Goal: Task Accomplishment & Management: Use online tool/utility

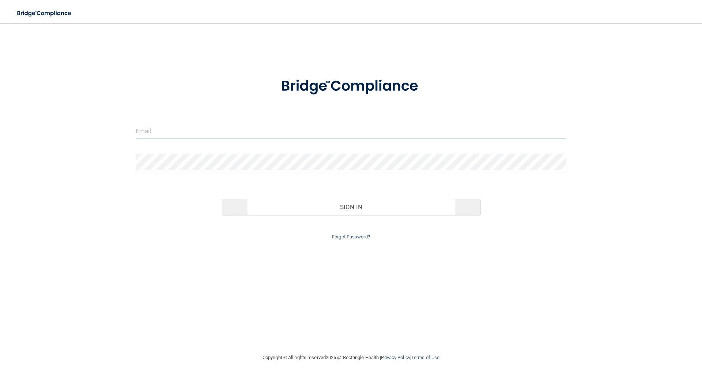
type input "[EMAIL_ADDRESS][DOMAIN_NAME]"
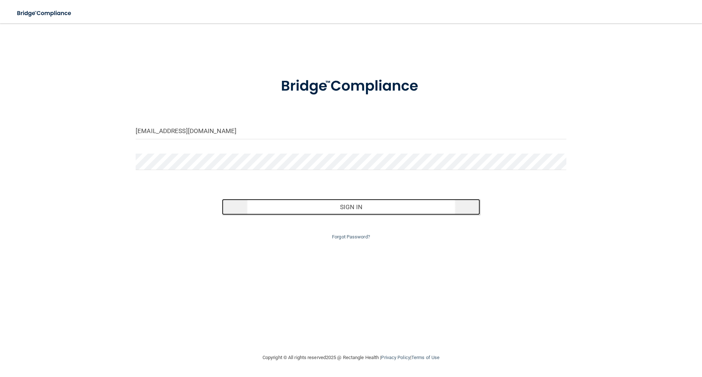
drag, startPoint x: 343, startPoint y: 206, endPoint x: 333, endPoint y: 204, distance: 10.1
click at [342, 206] on button "Sign In" at bounding box center [351, 207] width 259 height 16
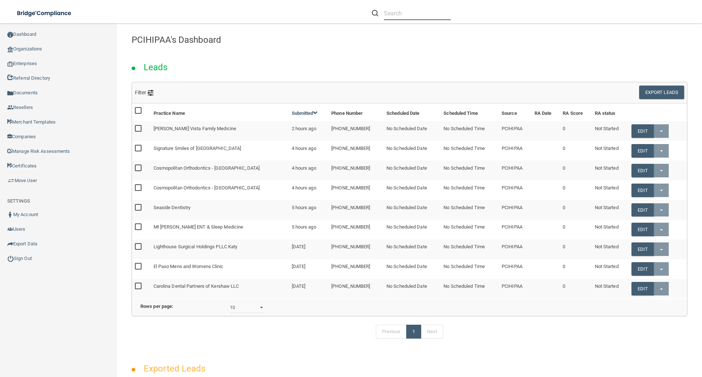
click at [386, 16] on input "text" at bounding box center [417, 14] width 67 height 14
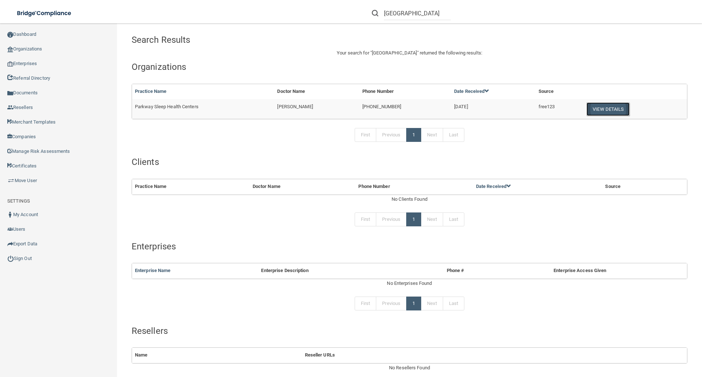
click at [606, 106] on button "View Details" at bounding box center [608, 109] width 43 height 14
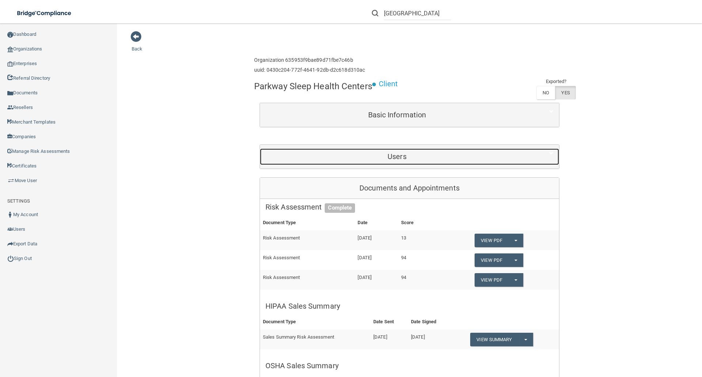
click at [403, 156] on h5 "Users" at bounding box center [397, 157] width 263 height 8
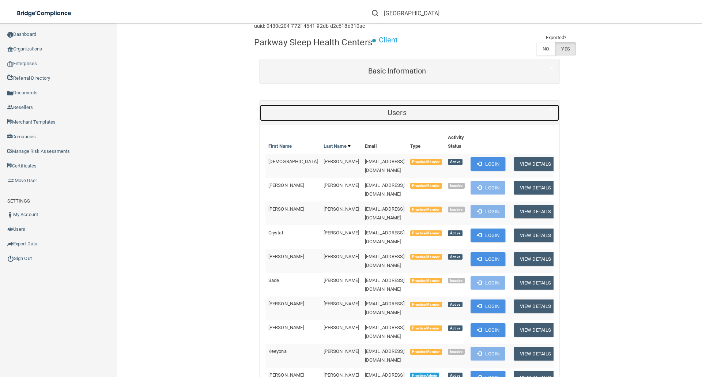
scroll to position [110, 0]
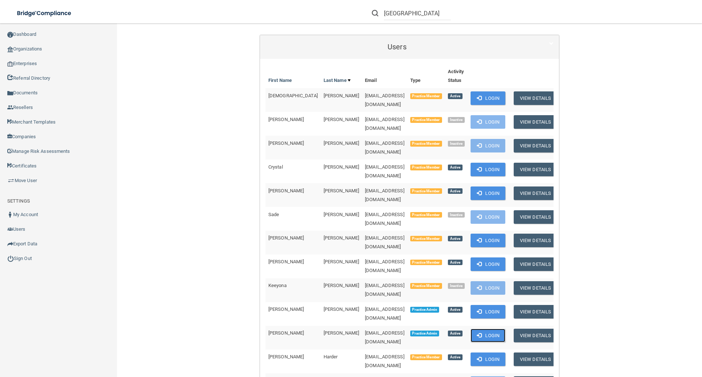
click at [495, 329] on button "Login" at bounding box center [488, 336] width 35 height 14
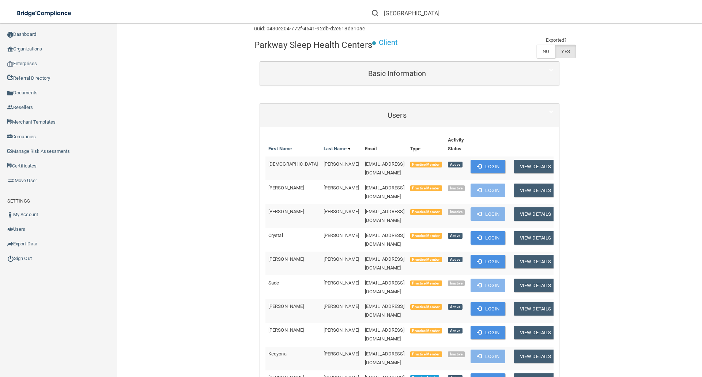
scroll to position [0, 0]
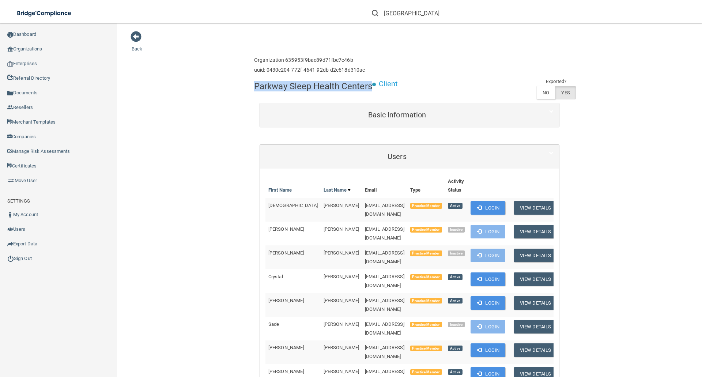
drag, startPoint x: 252, startPoint y: 87, endPoint x: 369, endPoint y: 89, distance: 117.1
click at [369, 89] on h4 "Parkway Sleep Health Centers" at bounding box center [313, 87] width 118 height 10
copy h4 "Parkway Sleep Health Centers"
click at [282, 60] on h6 "Organization 635953f9bae89d71fbe7c46b" at bounding box center [309, 59] width 111 height 5
drag, startPoint x: 251, startPoint y: 60, endPoint x: 360, endPoint y: 62, distance: 108.3
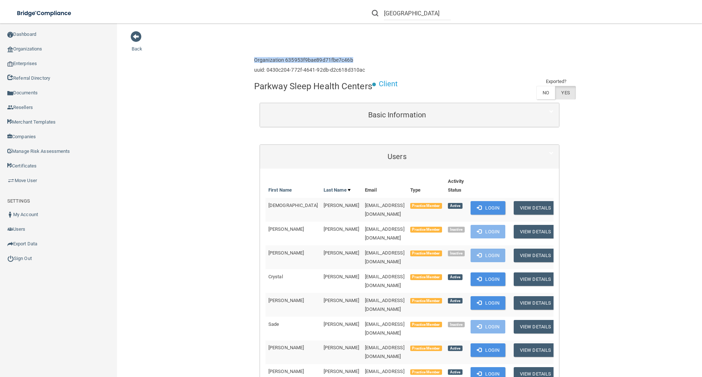
click at [360, 62] on h6 "Organization 635953f9bae89d71fbe7c46b" at bounding box center [309, 59] width 111 height 5
copy h6 "Organization 635953f9bae89d71fbe7c46b"
click at [137, 35] on span at bounding box center [136, 36] width 11 height 11
click at [133, 38] on span at bounding box center [136, 36] width 11 height 11
click at [384, 16] on input "parkway sleep health center" at bounding box center [417, 14] width 67 height 14
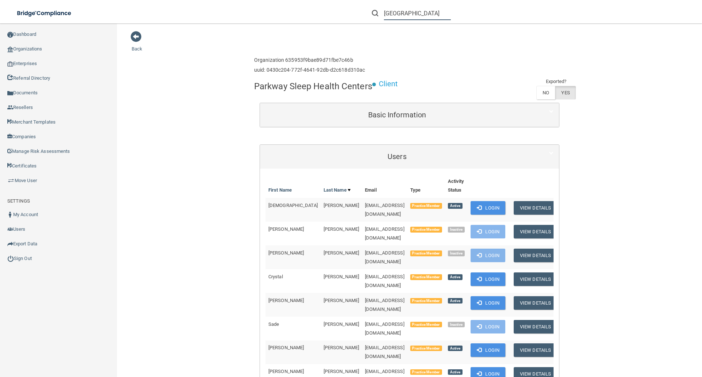
click at [384, 16] on input "parkway sleep health center" at bounding box center [417, 14] width 67 height 14
drag, startPoint x: 385, startPoint y: 14, endPoint x: 466, endPoint y: 12, distance: 80.8
click at [467, 13] on div "parkway sleep health center" at bounding box center [497, 13] width 273 height 26
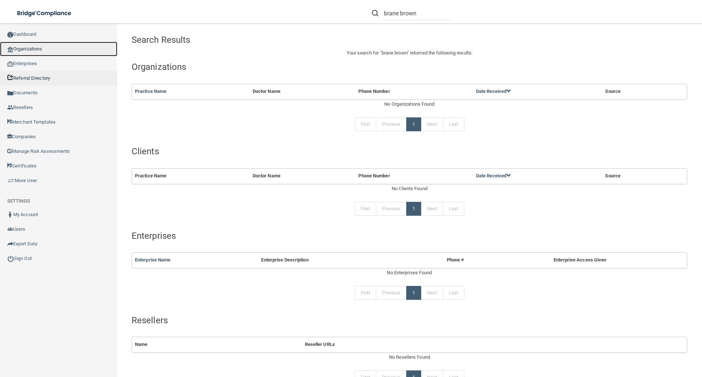
drag, startPoint x: 37, startPoint y: 46, endPoint x: 76, endPoint y: 74, distance: 48.2
click at [37, 46] on link "Organizations" at bounding box center [58, 49] width 117 height 15
click at [31, 49] on link "Organizations" at bounding box center [58, 49] width 117 height 15
click at [28, 50] on link "Organizations" at bounding box center [58, 49] width 117 height 15
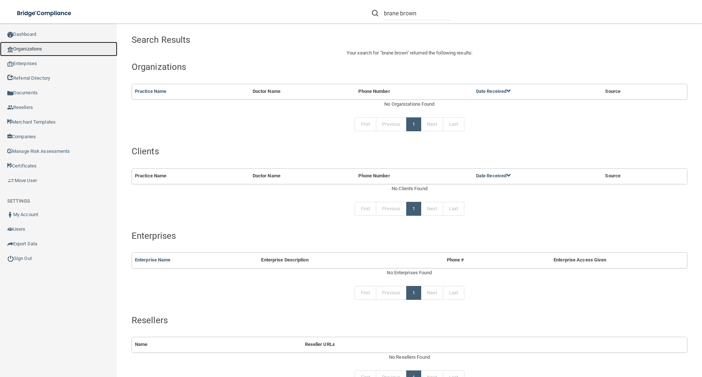
click at [28, 50] on link "Organizations" at bounding box center [58, 49] width 117 height 15
click at [424, 14] on input "brane brown" at bounding box center [417, 14] width 67 height 14
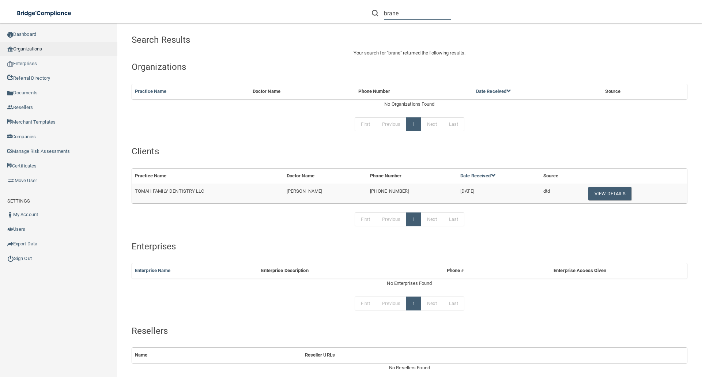
type input "brane"
drag, startPoint x: 40, startPoint y: 45, endPoint x: 41, endPoint y: 63, distance: 17.6
click at [40, 46] on link "Organizations" at bounding box center [58, 49] width 117 height 15
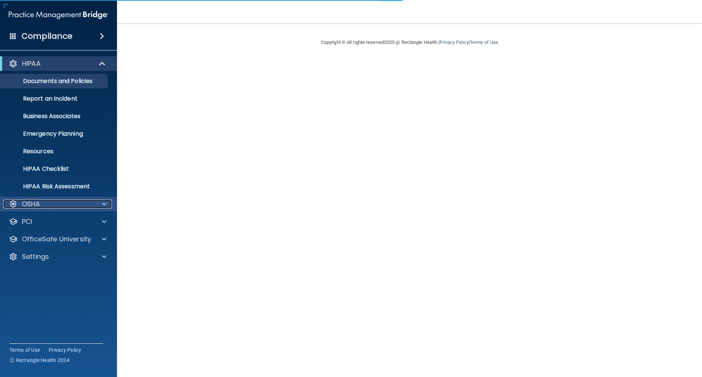
click at [32, 200] on p "OSHA" at bounding box center [31, 204] width 18 height 9
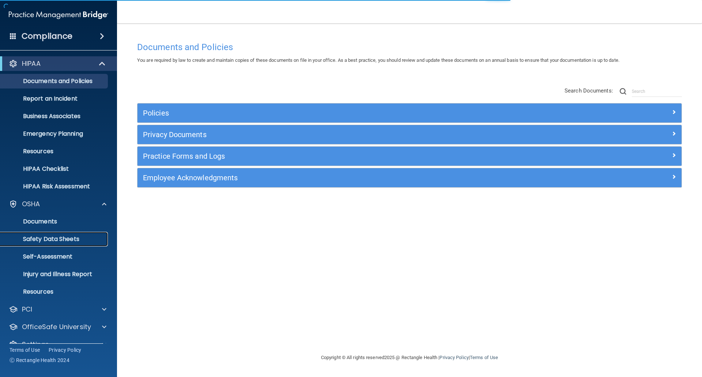
click at [45, 239] on p "Safety Data Sheets" at bounding box center [55, 239] width 100 height 7
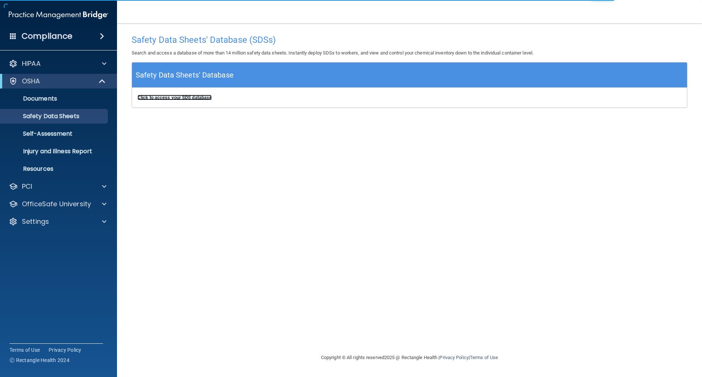
click at [191, 95] on b "Click to access your SDS database" at bounding box center [175, 97] width 74 height 5
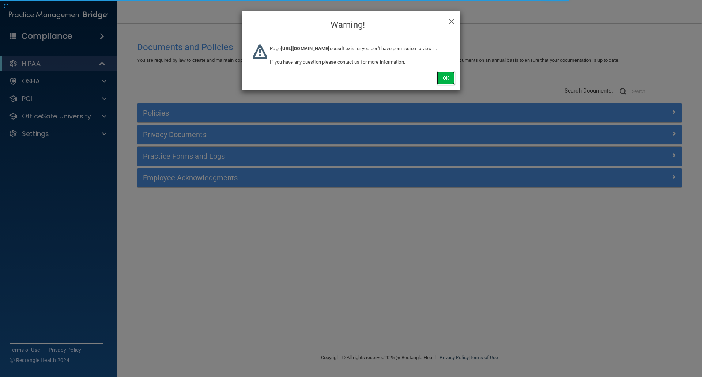
click at [442, 85] on button "Ok" at bounding box center [446, 78] width 18 height 14
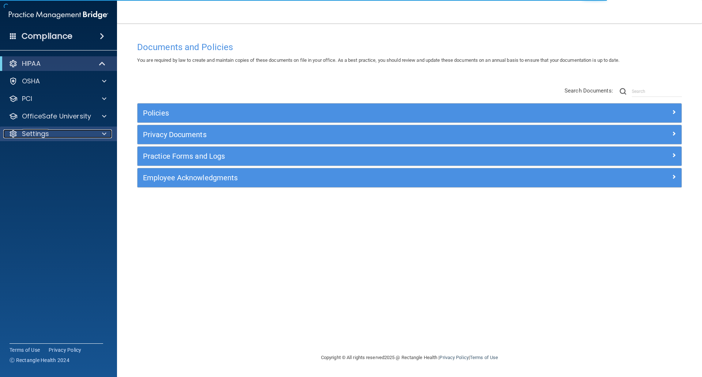
click at [42, 133] on p "Settings" at bounding box center [35, 133] width 27 height 9
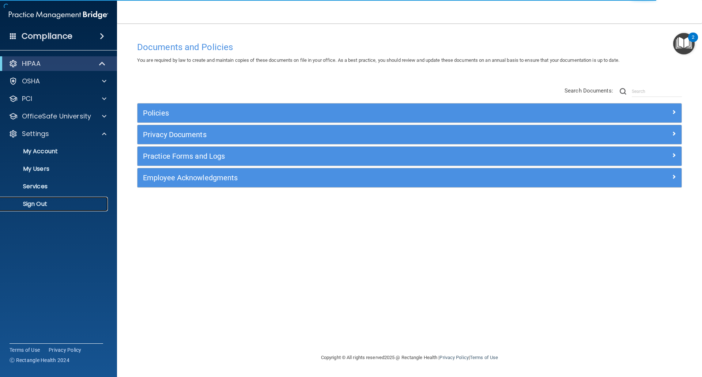
click at [38, 207] on p "Sign Out" at bounding box center [55, 203] width 100 height 7
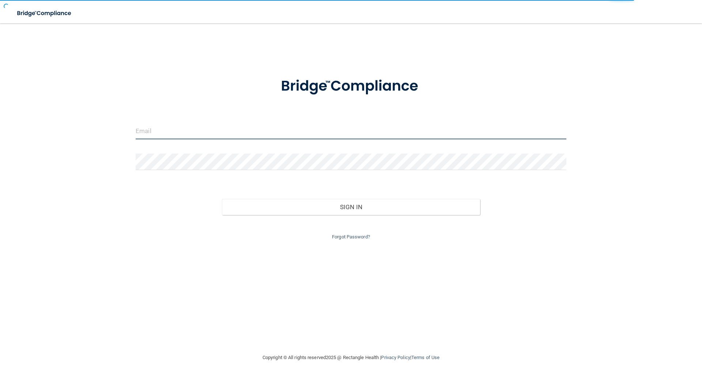
type input "elizabethc@pcihipaa.com"
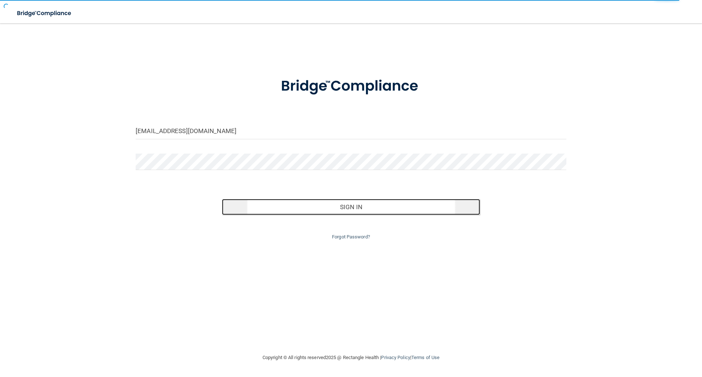
click at [400, 206] on button "Sign In" at bounding box center [351, 207] width 259 height 16
click at [359, 208] on button "Sign In" at bounding box center [351, 207] width 259 height 16
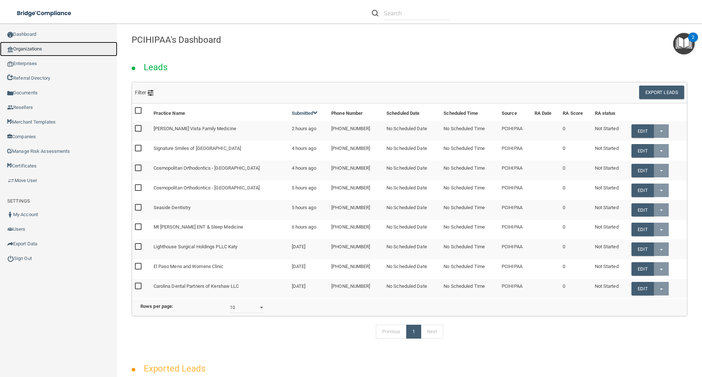
click at [21, 49] on link "Organizations" at bounding box center [58, 49] width 117 height 15
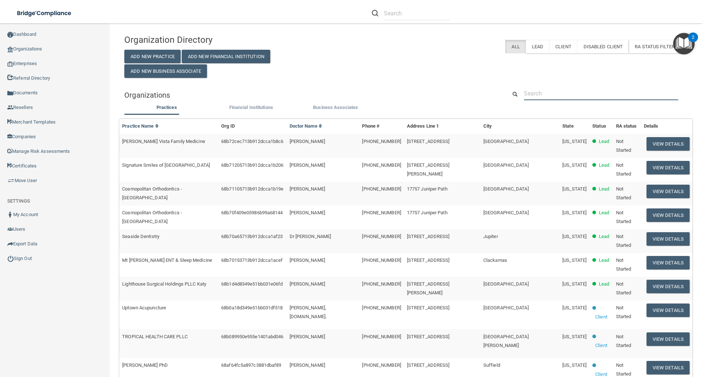
click at [542, 95] on input "text" at bounding box center [601, 94] width 154 height 14
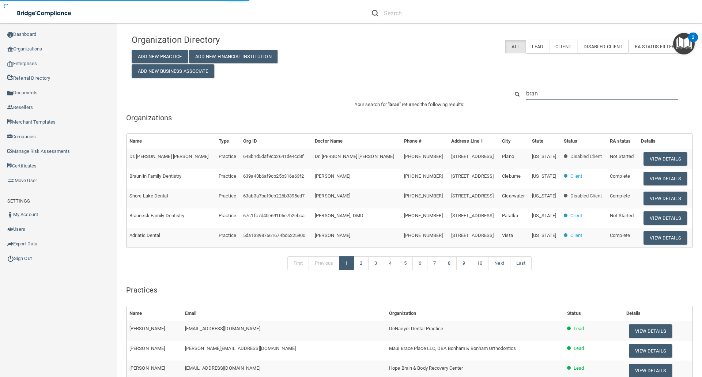
type input "brane"
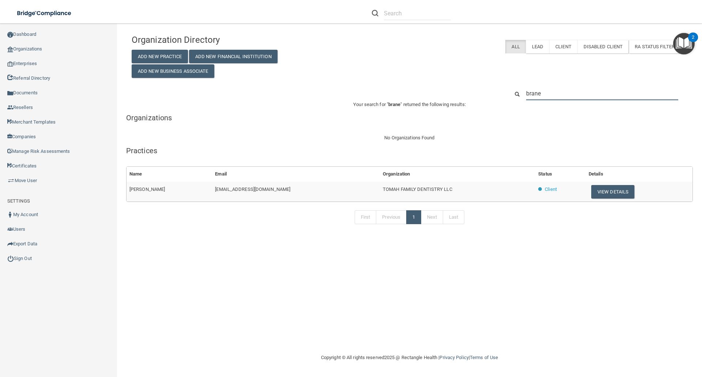
click at [550, 98] on input "brane" at bounding box center [602, 94] width 152 height 14
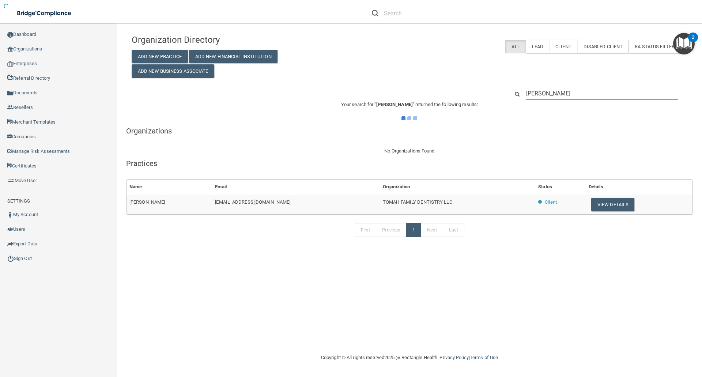
type input "brane nichols"
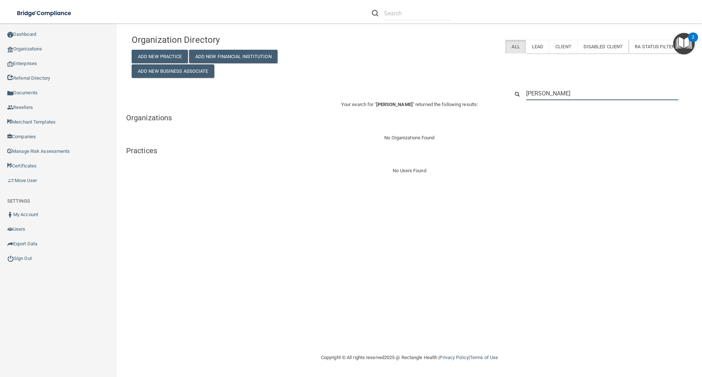
click at [571, 94] on input "brane nichols" at bounding box center [602, 94] width 152 height 14
drag, startPoint x: 570, startPoint y: 94, endPoint x: 516, endPoint y: 95, distance: 53.4
click at [516, 97] on div "brane nichols" at bounding box center [598, 94] width 189 height 14
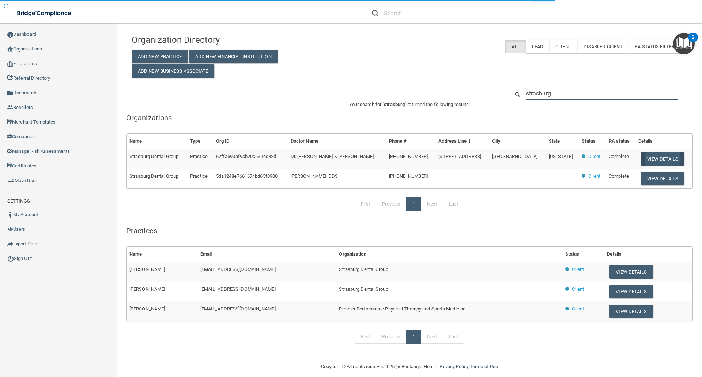
type input "strasburg"
click at [649, 157] on button "View Details" at bounding box center [662, 159] width 43 height 14
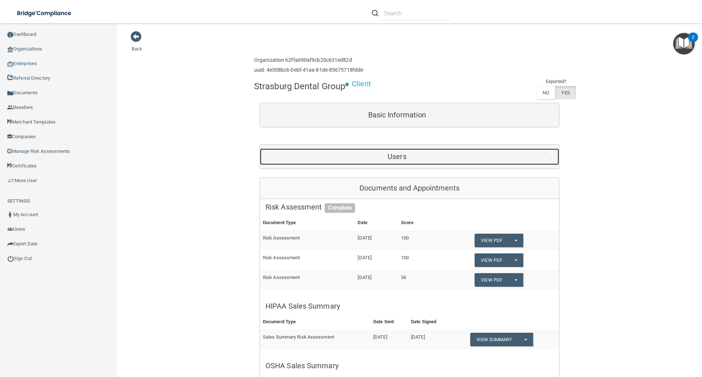
drag, startPoint x: 405, startPoint y: 158, endPoint x: 410, endPoint y: 160, distance: 5.4
click at [405, 158] on h5 "Users" at bounding box center [397, 157] width 263 height 8
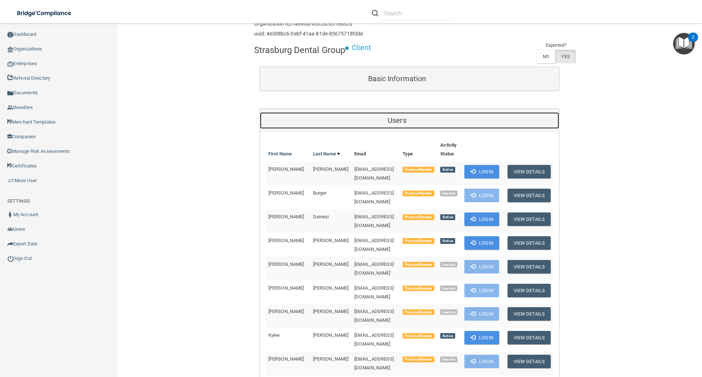
scroll to position [146, 0]
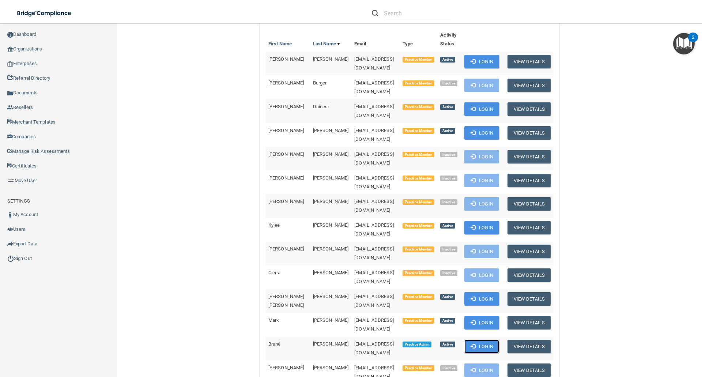
drag, startPoint x: 481, startPoint y: 300, endPoint x: 265, endPoint y: 296, distance: 215.5
click at [480, 340] on button "Login" at bounding box center [482, 347] width 35 height 14
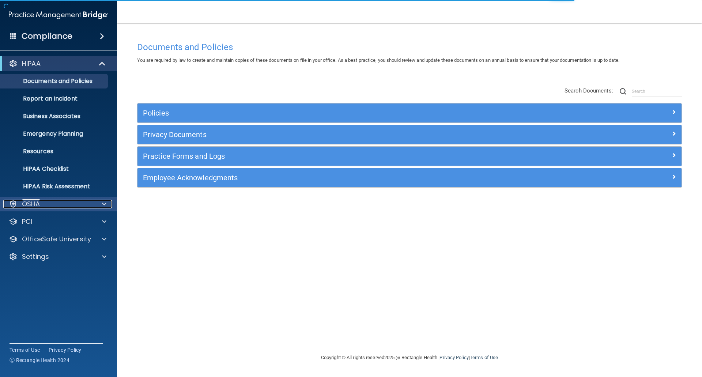
click at [32, 203] on p "OSHA" at bounding box center [31, 204] width 18 height 9
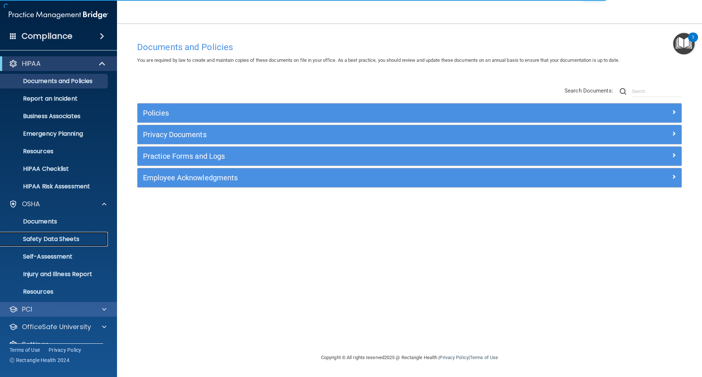
drag, startPoint x: 42, startPoint y: 239, endPoint x: 69, endPoint y: 235, distance: 28.1
click at [42, 239] on p "Safety Data Sheets" at bounding box center [55, 239] width 100 height 7
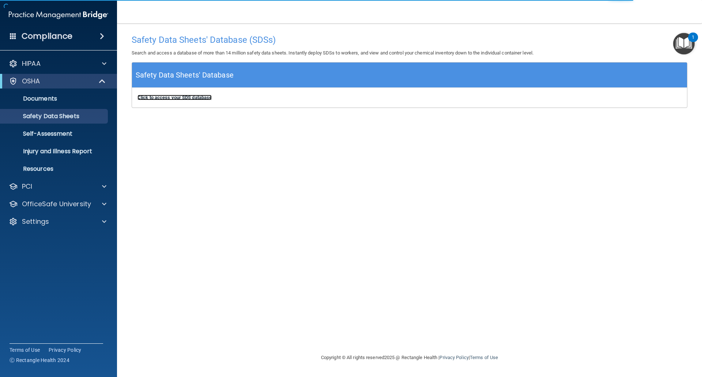
click at [188, 97] on b "Click to access your SDS database" at bounding box center [175, 97] width 74 height 5
